Goal: Task Accomplishment & Management: Manage account settings

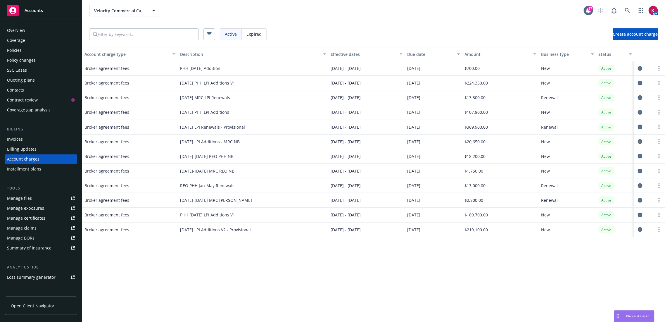
click at [21, 28] on div "Overview" at bounding box center [16, 30] width 18 height 9
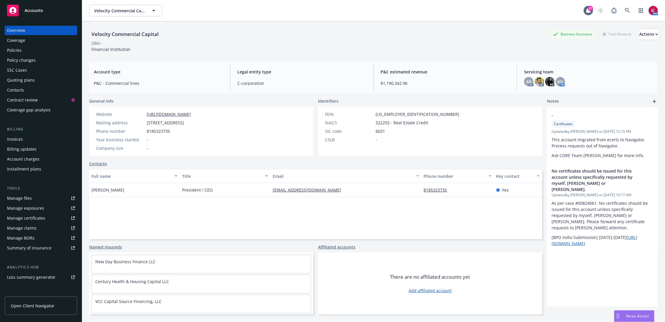
click at [436, 289] on link "Add affiliated account" at bounding box center [430, 290] width 43 height 6
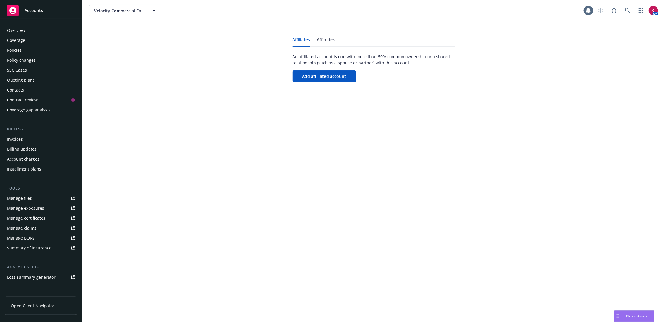
scroll to position [59, 0]
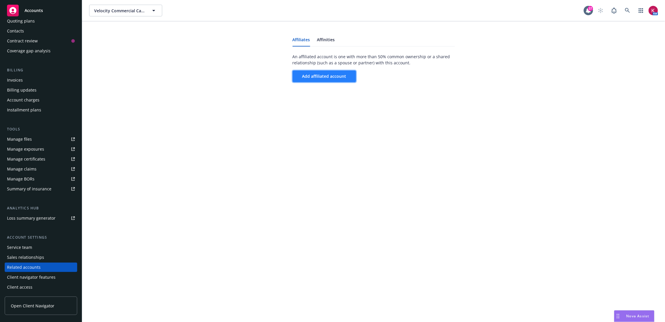
click at [337, 75] on span "Add affiliated account" at bounding box center [324, 76] width 44 height 6
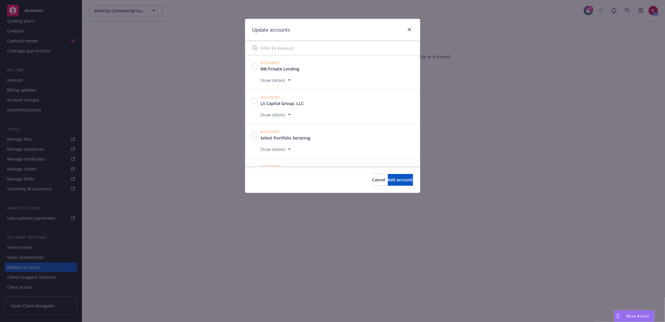
click at [281, 48] on input "Filter by keyword" at bounding box center [332, 48] width 167 height 12
type input "b"
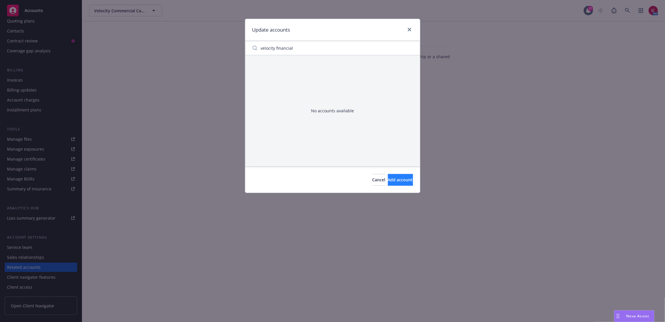
type input "velocity financial"
click at [399, 177] on span "Add account" at bounding box center [400, 180] width 25 height 6
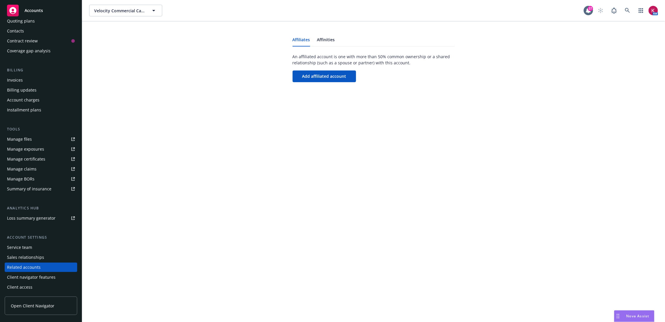
scroll to position [0, 0]
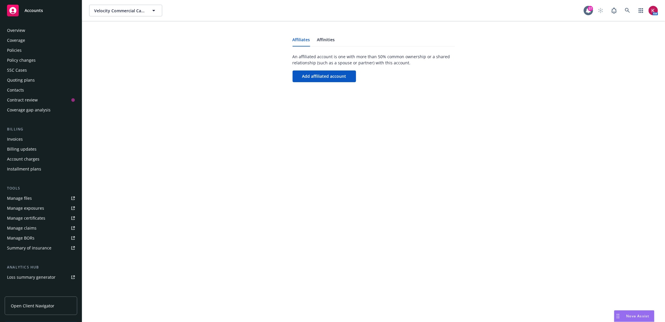
click at [16, 29] on div "Overview" at bounding box center [16, 30] width 18 height 9
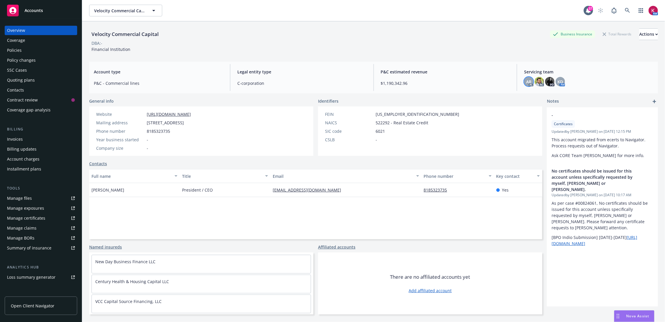
click at [526, 84] on span "AR" at bounding box center [528, 82] width 5 height 6
click at [540, 80] on div "AC" at bounding box center [539, 81] width 9 height 9
click at [540, 80] on img at bounding box center [539, 81] width 9 height 9
click at [546, 81] on img at bounding box center [549, 81] width 9 height 9
click at [558, 83] on span "KD" at bounding box center [561, 82] width 6 height 6
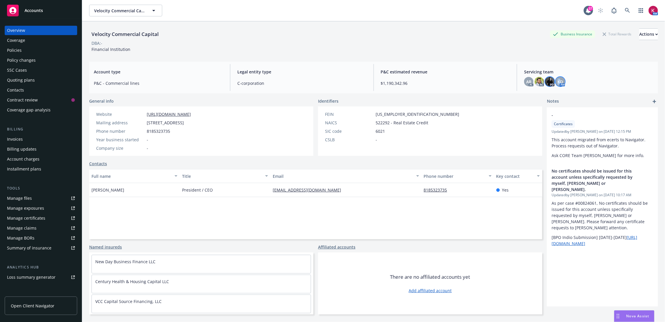
click at [550, 81] on img at bounding box center [549, 81] width 9 height 9
click at [560, 83] on div "KD" at bounding box center [560, 81] width 9 height 9
click at [552, 98] on icon "close" at bounding box center [554, 97] width 4 height 4
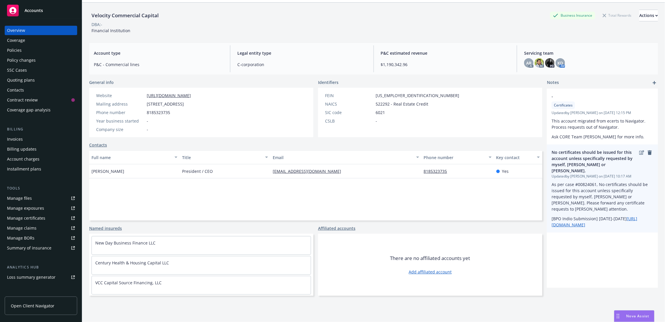
scroll to position [21, 0]
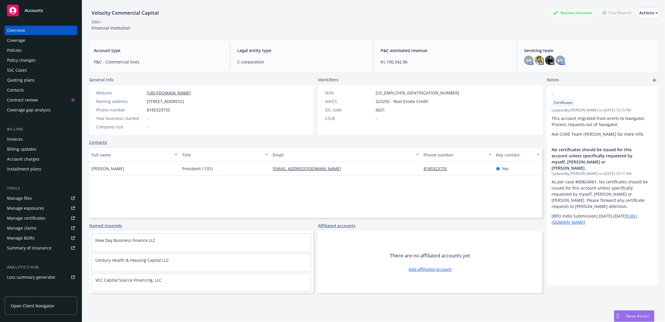
click at [23, 30] on div "Overview" at bounding box center [16, 30] width 18 height 9
click at [26, 12] on span "Accounts" at bounding box center [34, 10] width 18 height 5
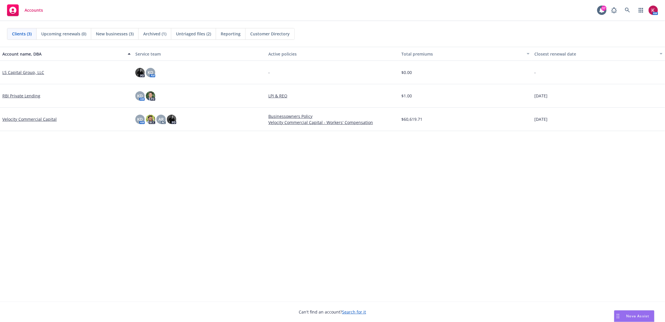
click at [33, 116] on link "Velocity Commercial Capital" at bounding box center [29, 119] width 54 height 6
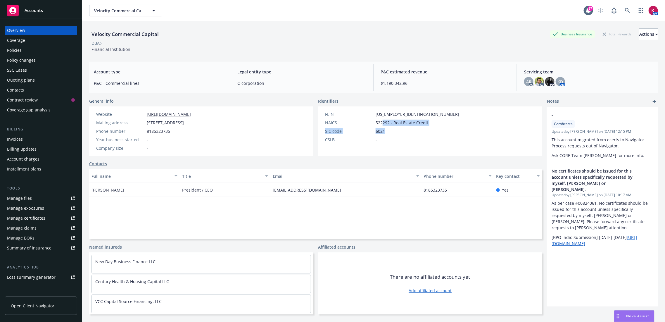
drag, startPoint x: 381, startPoint y: 120, endPoint x: 480, endPoint y: 125, distance: 99.2
click at [483, 127] on div "FEIN [US_EMPLOYER_IDENTIFICATION_NUMBER] NAICS 522292 - Real Estate Credit SIC …" at bounding box center [430, 130] width 224 height 49
click at [441, 120] on div "FEIN [US_EMPLOYER_IDENTIFICATION_NUMBER] NAICS 522292 - Real Estate Credit SIC …" at bounding box center [430, 130] width 224 height 49
drag, startPoint x: 434, startPoint y: 125, endPoint x: 326, endPoint y: 121, distance: 108.8
click at [287, 118] on div "General info Website [URL][DOMAIN_NAME] Mailing address [STREET_ADDRESS] Phone …" at bounding box center [315, 127] width 453 height 58
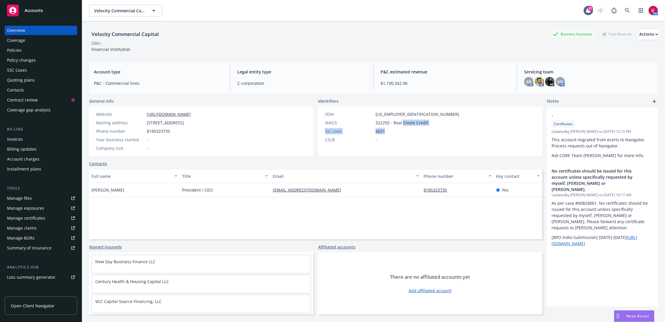
click at [401, 127] on div "FEIN [US_EMPLOYER_IDENTIFICATION_NUMBER] NAICS 522292 - Real Estate Credit SIC …" at bounding box center [392, 127] width 139 height 32
click at [458, 136] on div "FEIN [US_EMPLOYER_IDENTIFICATION_NUMBER] NAICS 522292 - Real Estate Credit SIC …" at bounding box center [430, 130] width 224 height 49
click at [24, 48] on div "Policies" at bounding box center [41, 50] width 68 height 9
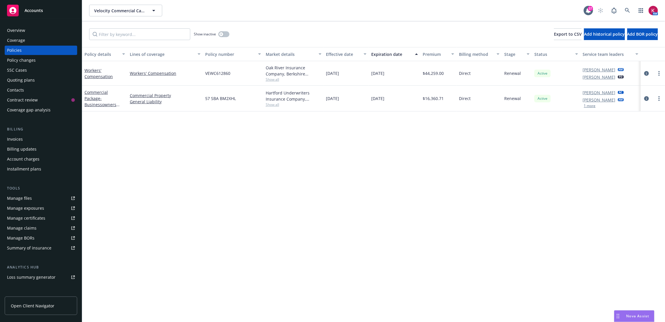
click at [626, 314] on span "Nova Assist" at bounding box center [637, 315] width 23 height 5
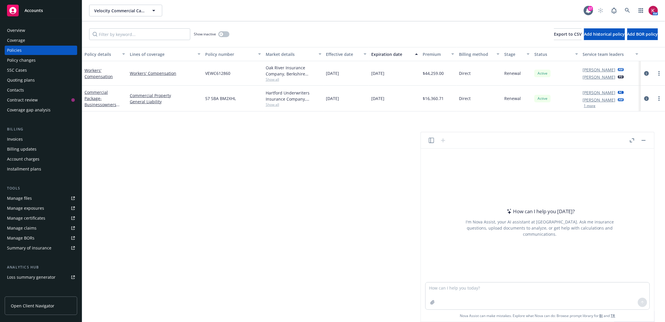
click at [366, 176] on div "Policy details Lines of coverage Policy number Market details Effective date Ex…" at bounding box center [373, 184] width 583 height 275
click at [642, 141] on button "button" at bounding box center [643, 140] width 7 height 7
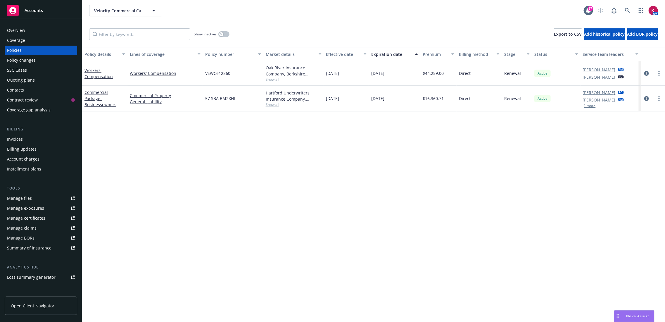
click at [28, 32] on div "Overview" at bounding box center [41, 30] width 68 height 9
